Goal: Check status: Check status

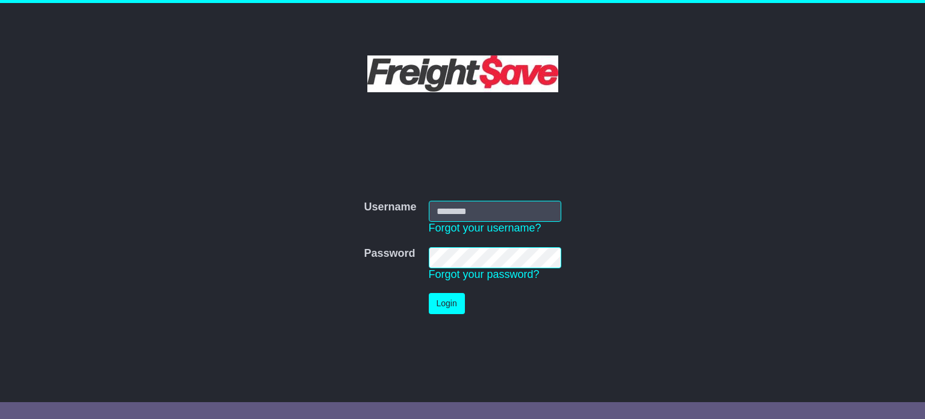
type input "**********"
click at [451, 313] on button "Login" at bounding box center [447, 303] width 36 height 21
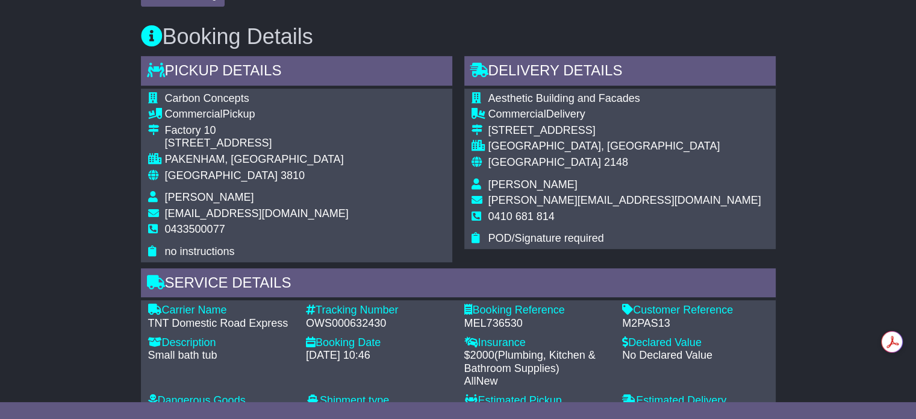
scroll to position [617, 0]
